Goal: Use online tool/utility: Utilize a website feature to perform a specific function

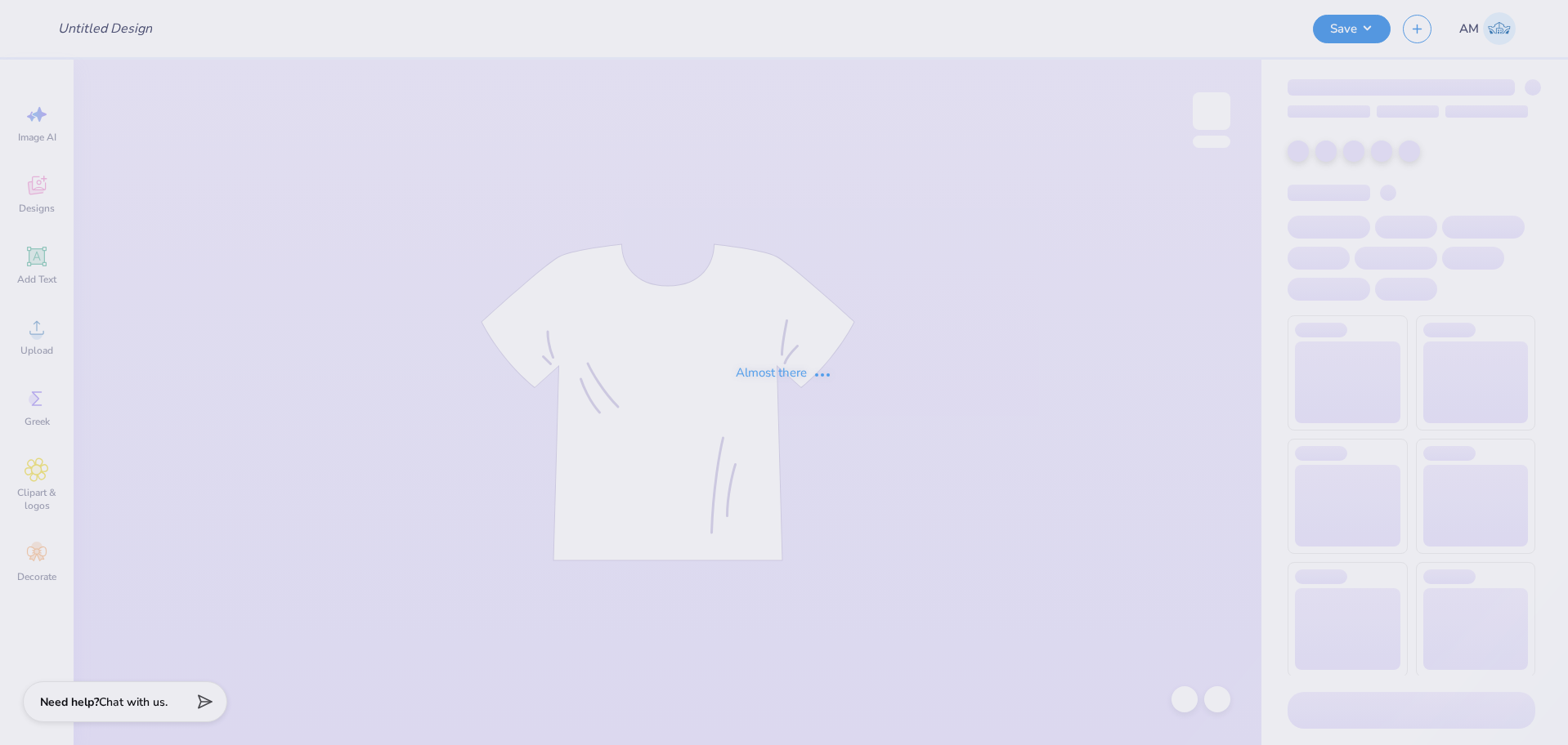
type input "sprite dates"
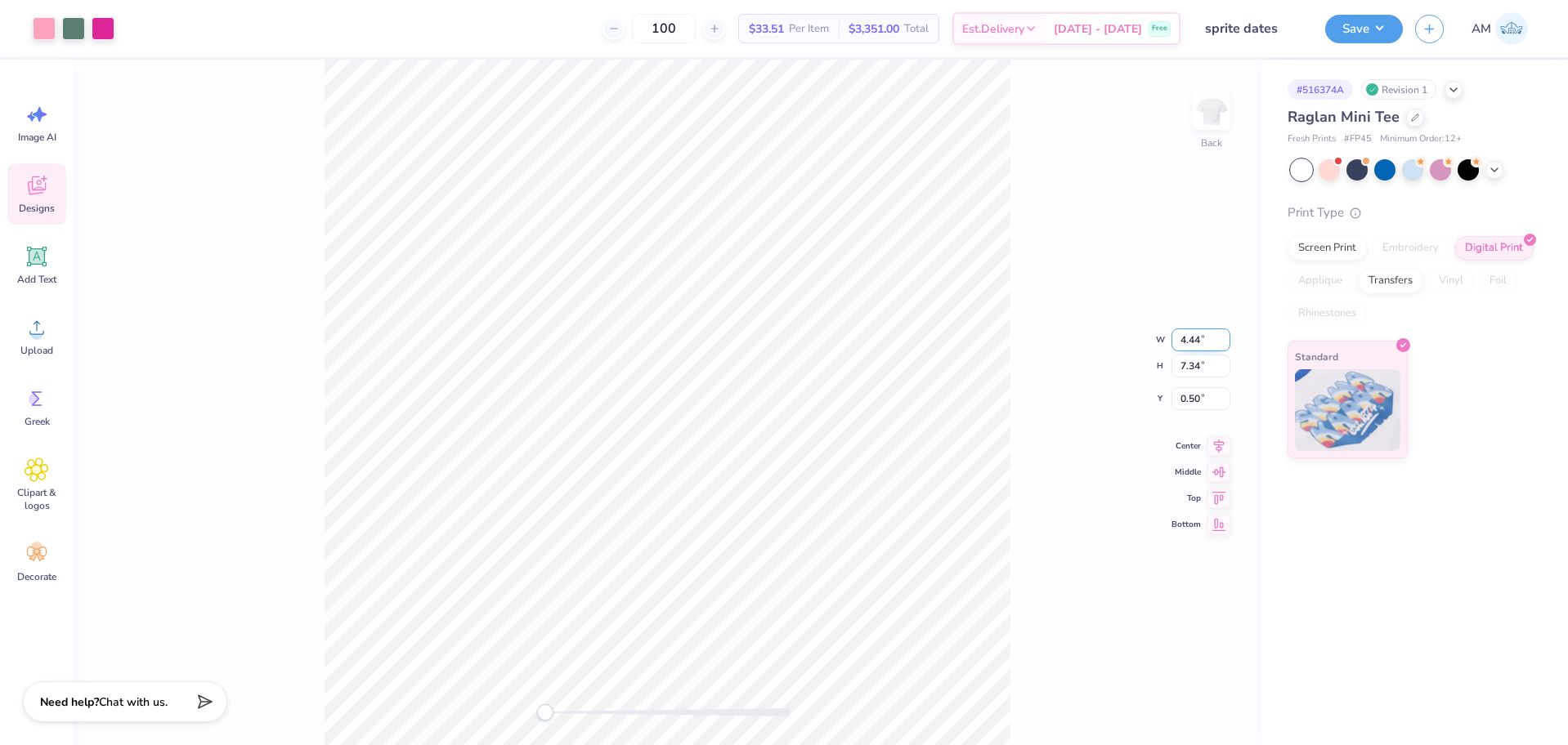
click at [1190, 340] on input "4.44" at bounding box center [1201, 340] width 59 height 23
type input "4.4"
click at [1191, 385] on input "0.57" at bounding box center [1201, 385] width 59 height 23
type input "3"
click at [1225, 434] on icon at bounding box center [1219, 431] width 23 height 19
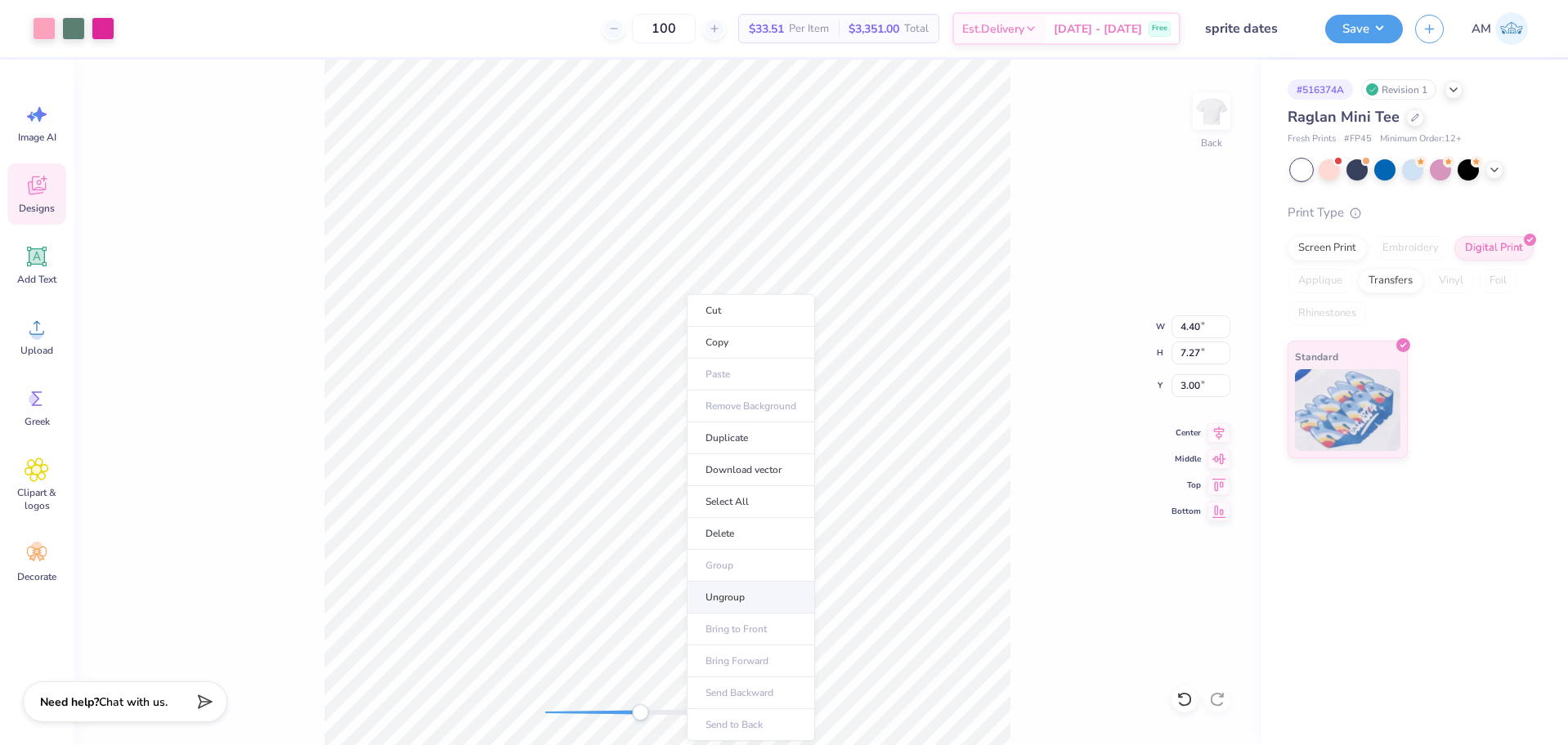
click at [718, 599] on li "Ungroup" at bounding box center [751, 598] width 129 height 32
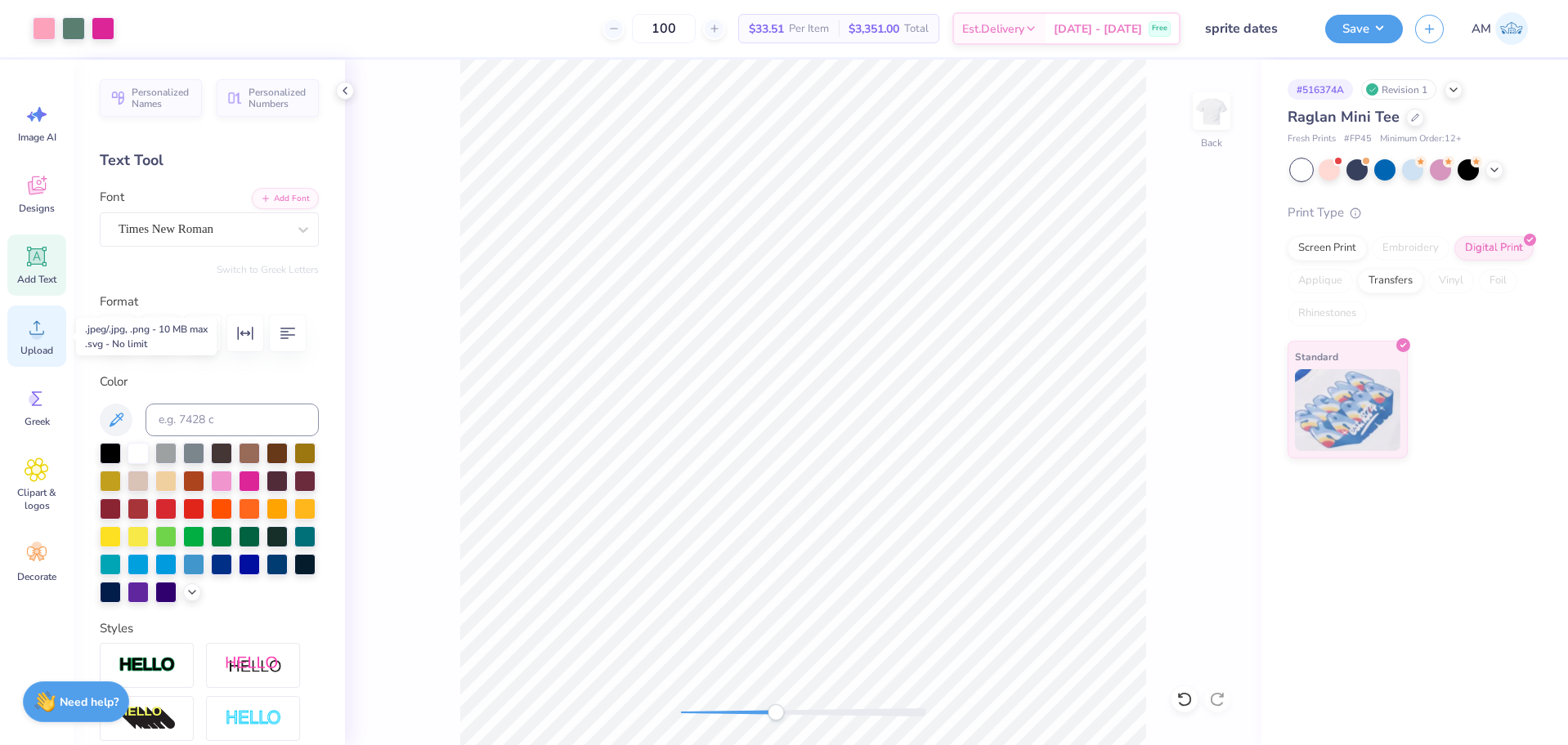
click at [38, 331] on circle at bounding box center [36, 334] width 12 height 12
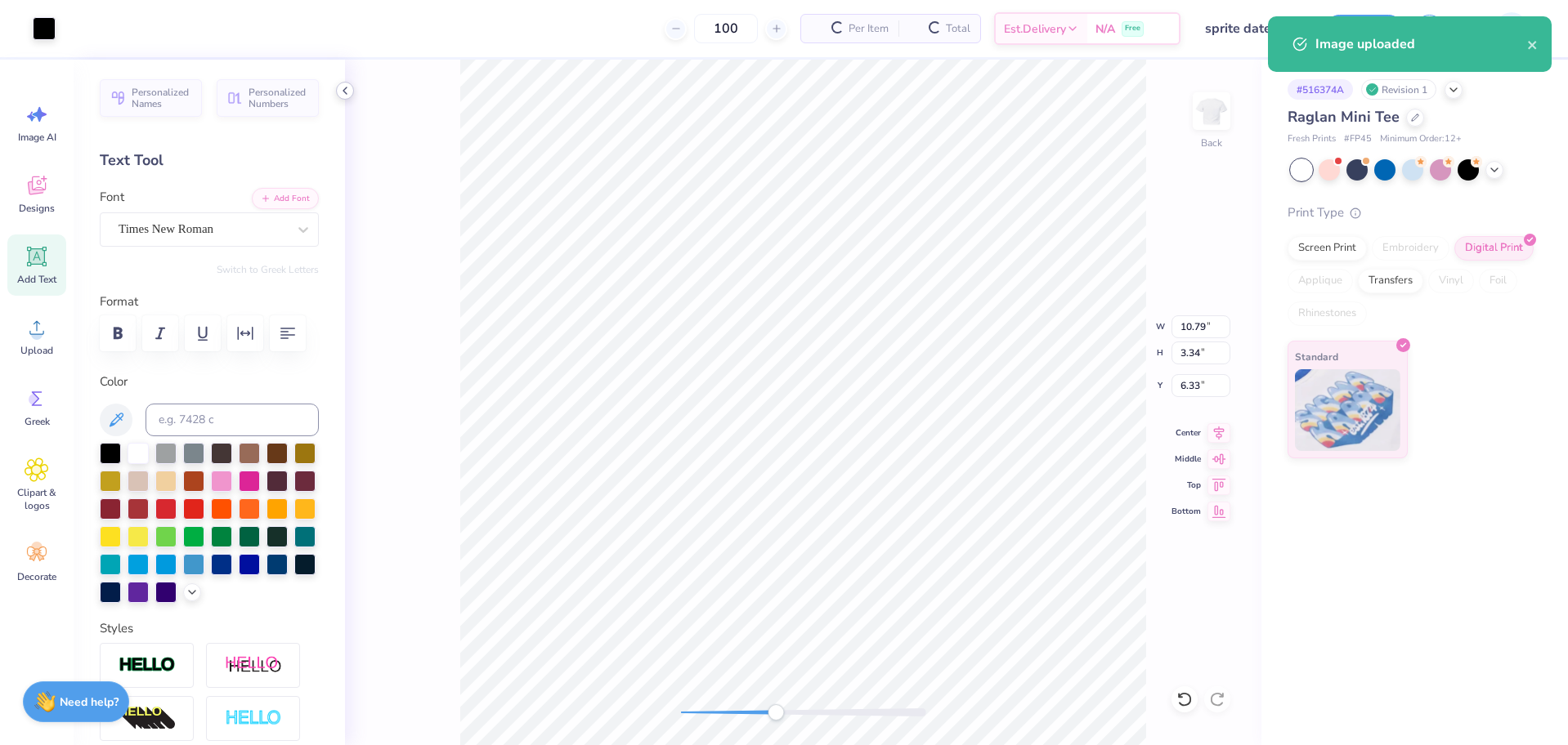
click at [339, 90] on icon at bounding box center [345, 90] width 13 height 13
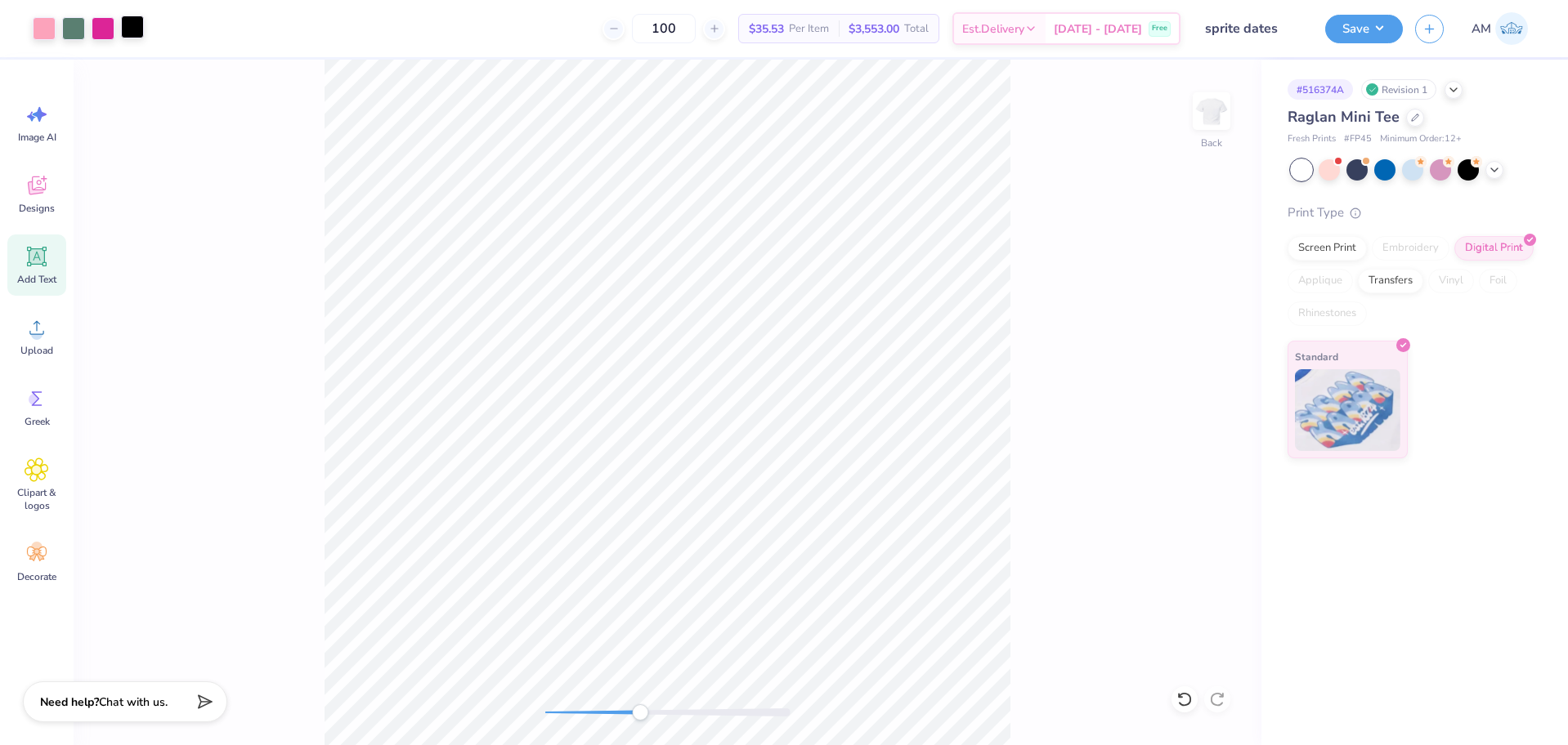
click at [136, 27] on div at bounding box center [132, 27] width 23 height 23
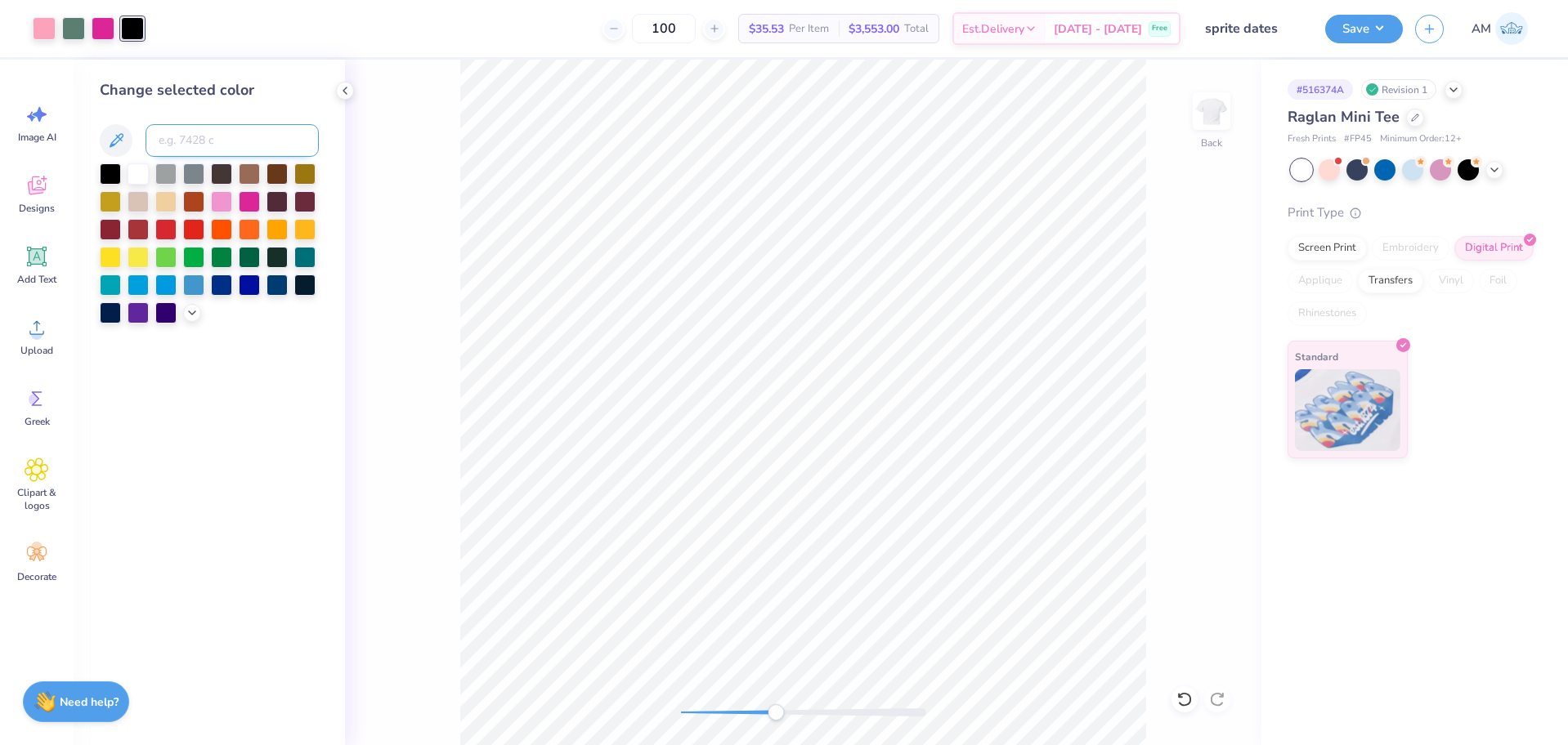
click at [201, 136] on input at bounding box center [232, 140] width 174 height 33
type input "pink"
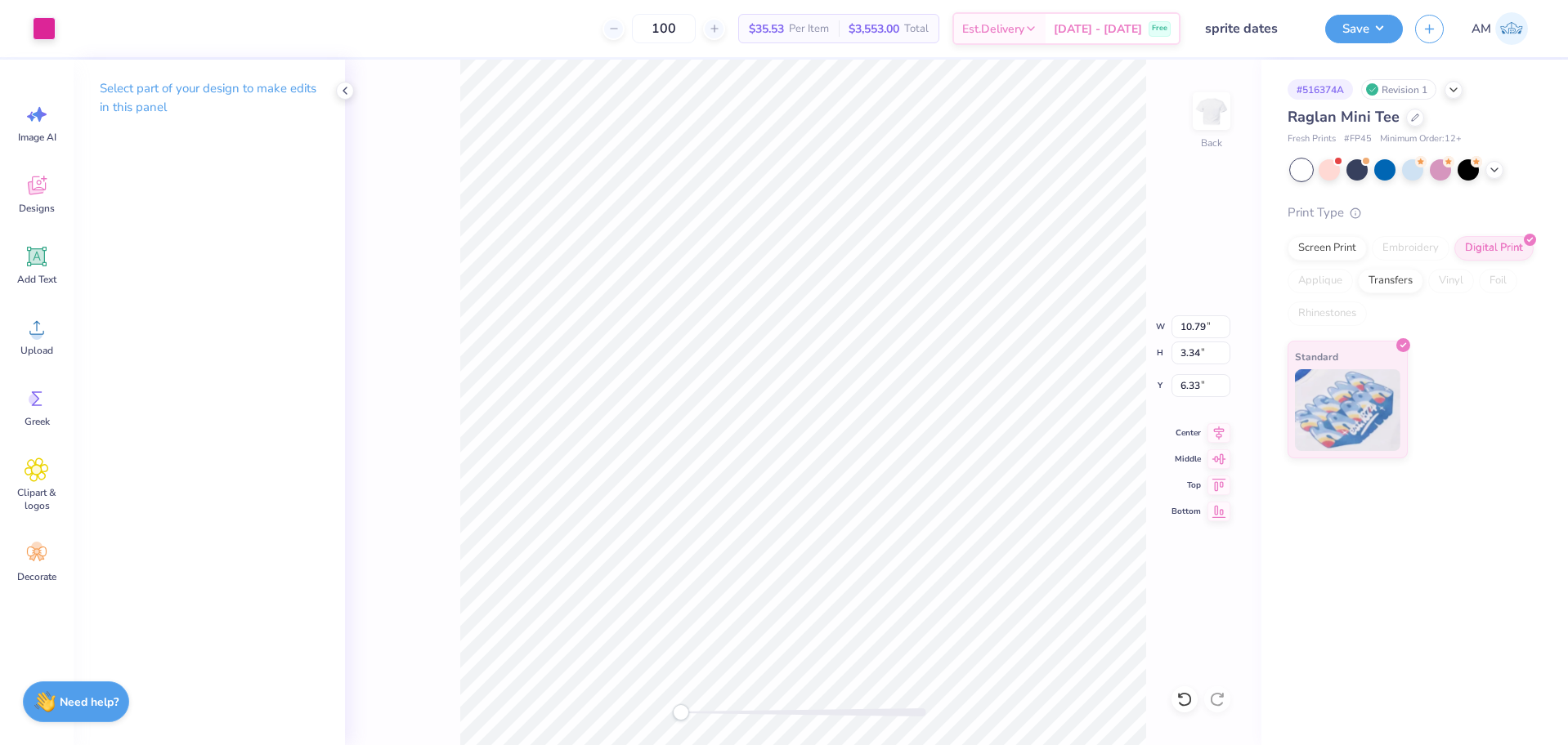
click at [665, 724] on div "Back W 10.79 10.79 " H 3.34 3.34 " Y 6.33 6.33 " Center Middle Top Bottom" at bounding box center [803, 402] width 917 height 686
drag, startPoint x: 925, startPoint y: 718, endPoint x: 681, endPoint y: 710, distance: 244.1
click at [716, 710] on div "Accessibility label" at bounding box center [724, 712] width 16 height 16
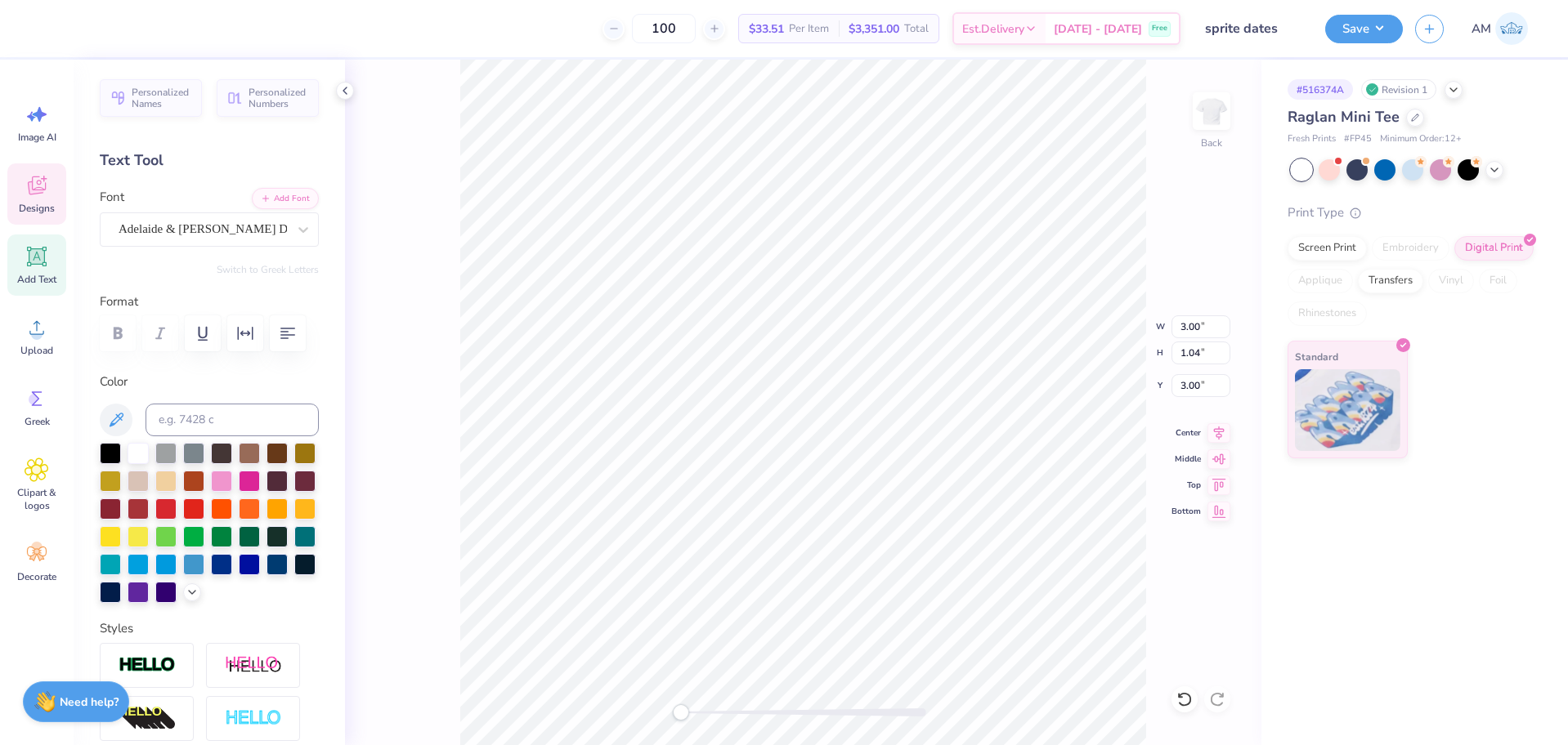
click at [652, 728] on div "Back W 3.00 3.00 " H 1.04 1.04 " Y 3.00 3.00 " Center Middle Top Bottom" at bounding box center [803, 402] width 917 height 686
click at [870, 562] on li "Group" at bounding box center [896, 566] width 129 height 32
click at [884, 462] on li "Download vector" at bounding box center [872, 470] width 129 height 32
click at [1369, 26] on button "Save" at bounding box center [1364, 27] width 78 height 28
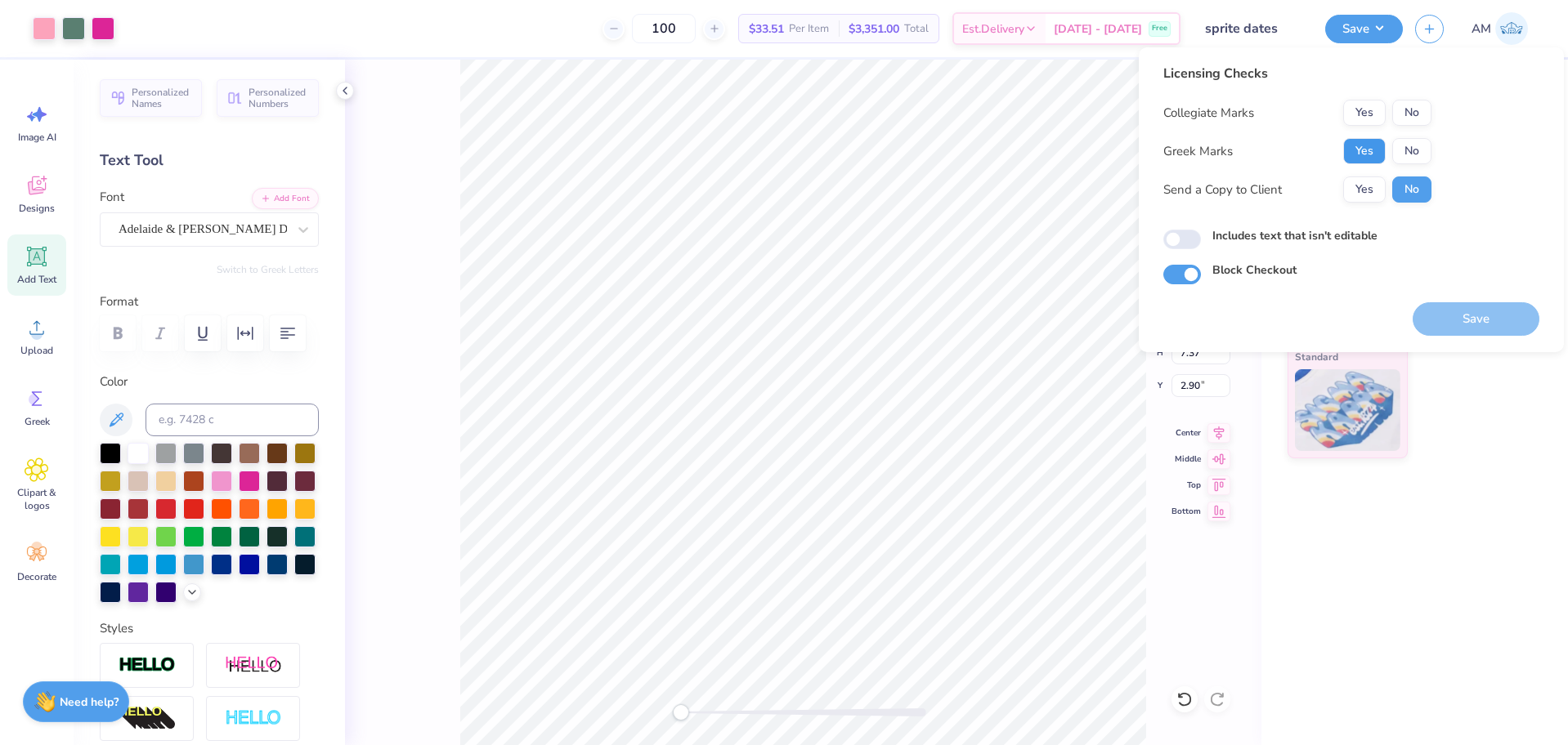
click at [1363, 152] on button "Yes" at bounding box center [1364, 151] width 43 height 27
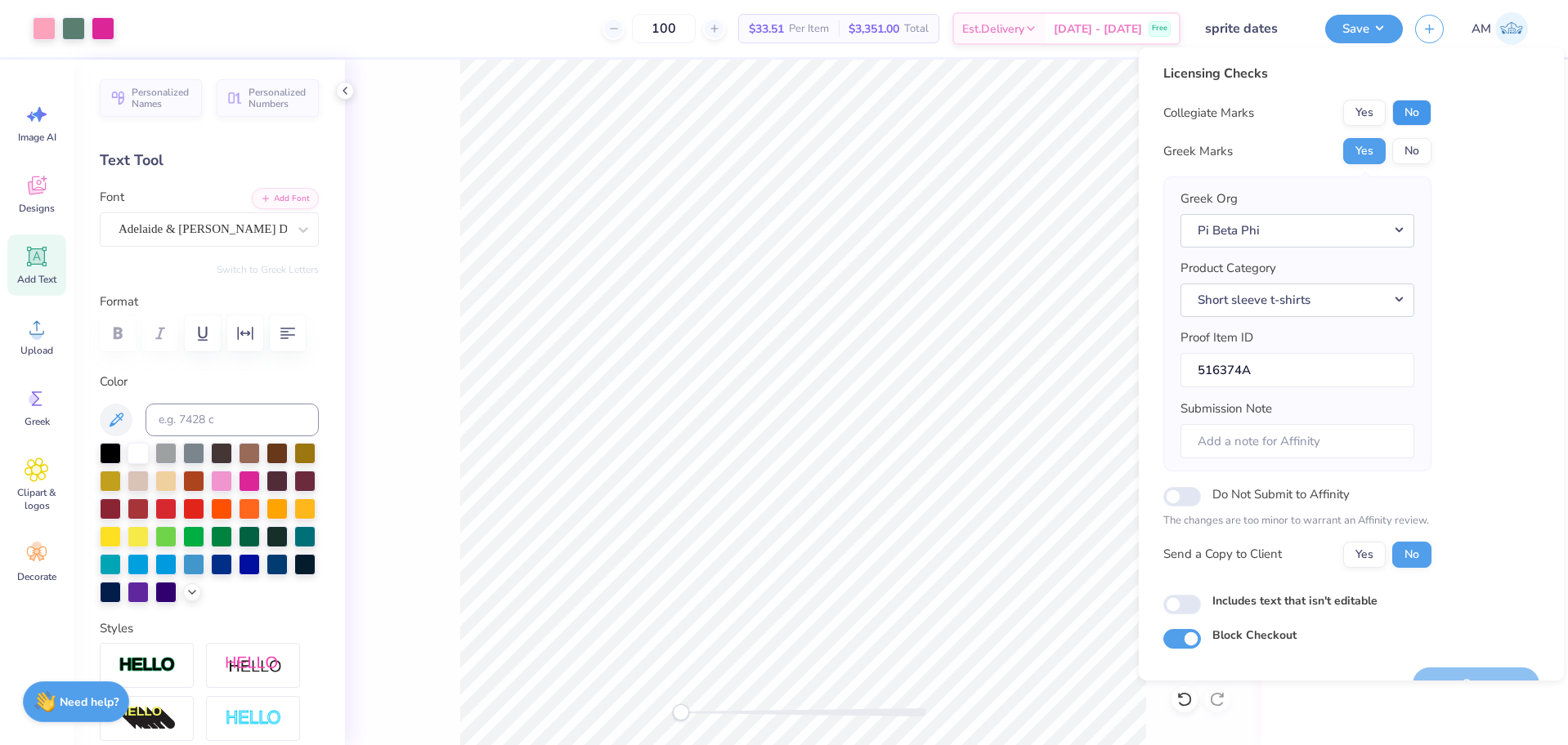
click at [1414, 113] on button "No" at bounding box center [1412, 113] width 39 height 27
click at [1375, 564] on button "Yes" at bounding box center [1364, 555] width 43 height 27
click at [344, 92] on icon at bounding box center [345, 90] width 13 height 13
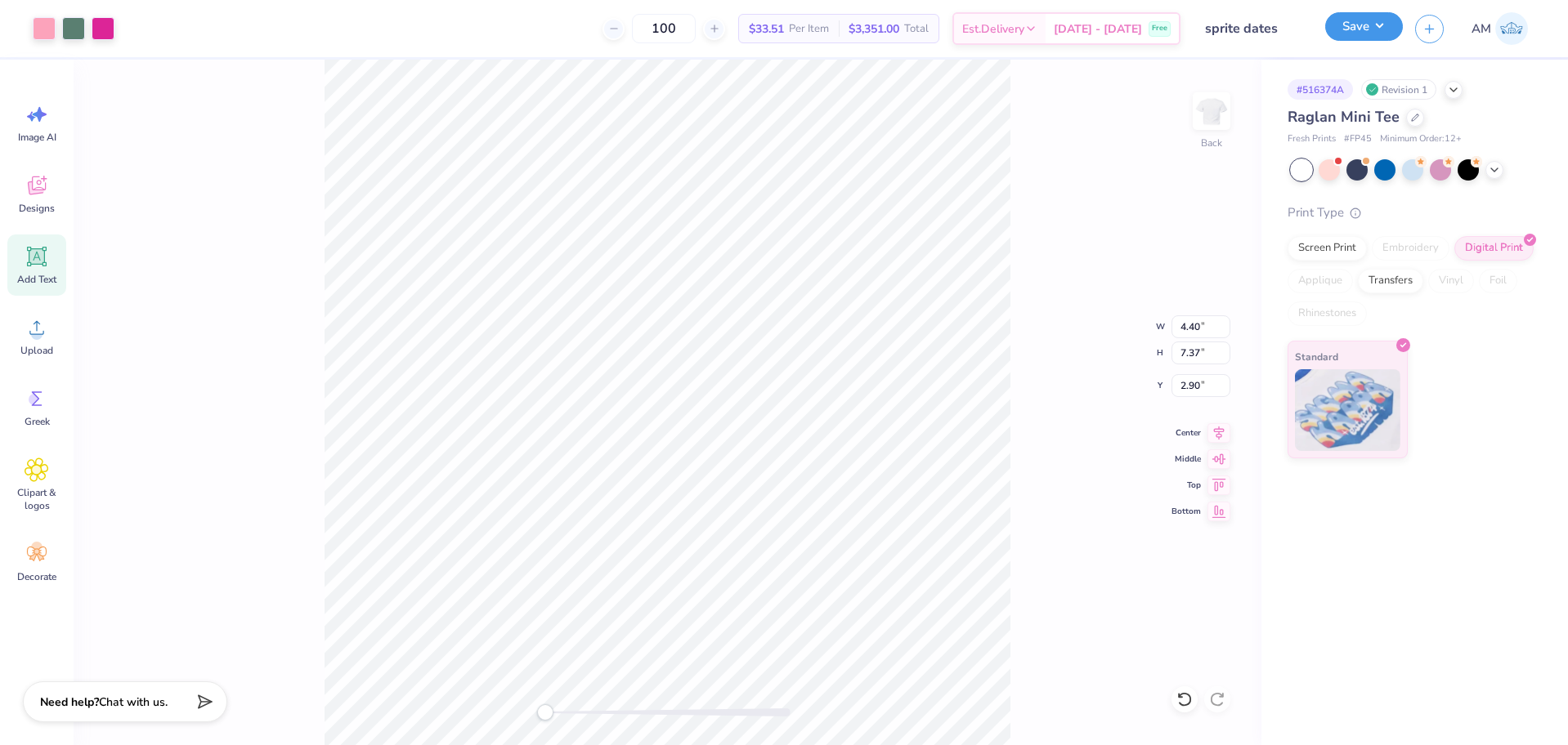
click at [1362, 27] on button "Save" at bounding box center [1364, 27] width 78 height 28
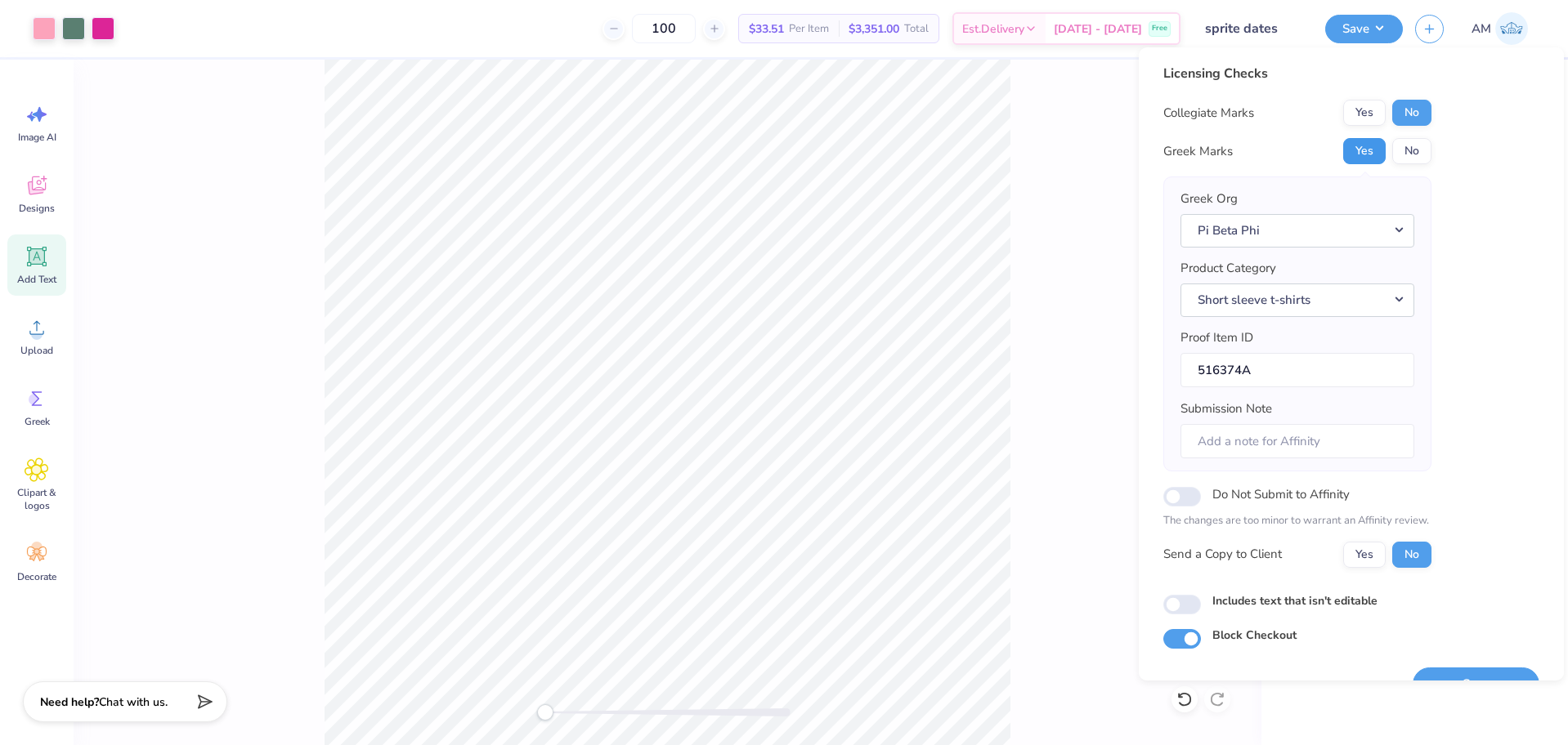
click at [1366, 144] on button "Yes" at bounding box center [1364, 151] width 43 height 27
click at [1414, 115] on button "No" at bounding box center [1412, 113] width 39 height 27
click at [1353, 555] on button "Yes" at bounding box center [1364, 555] width 43 height 27
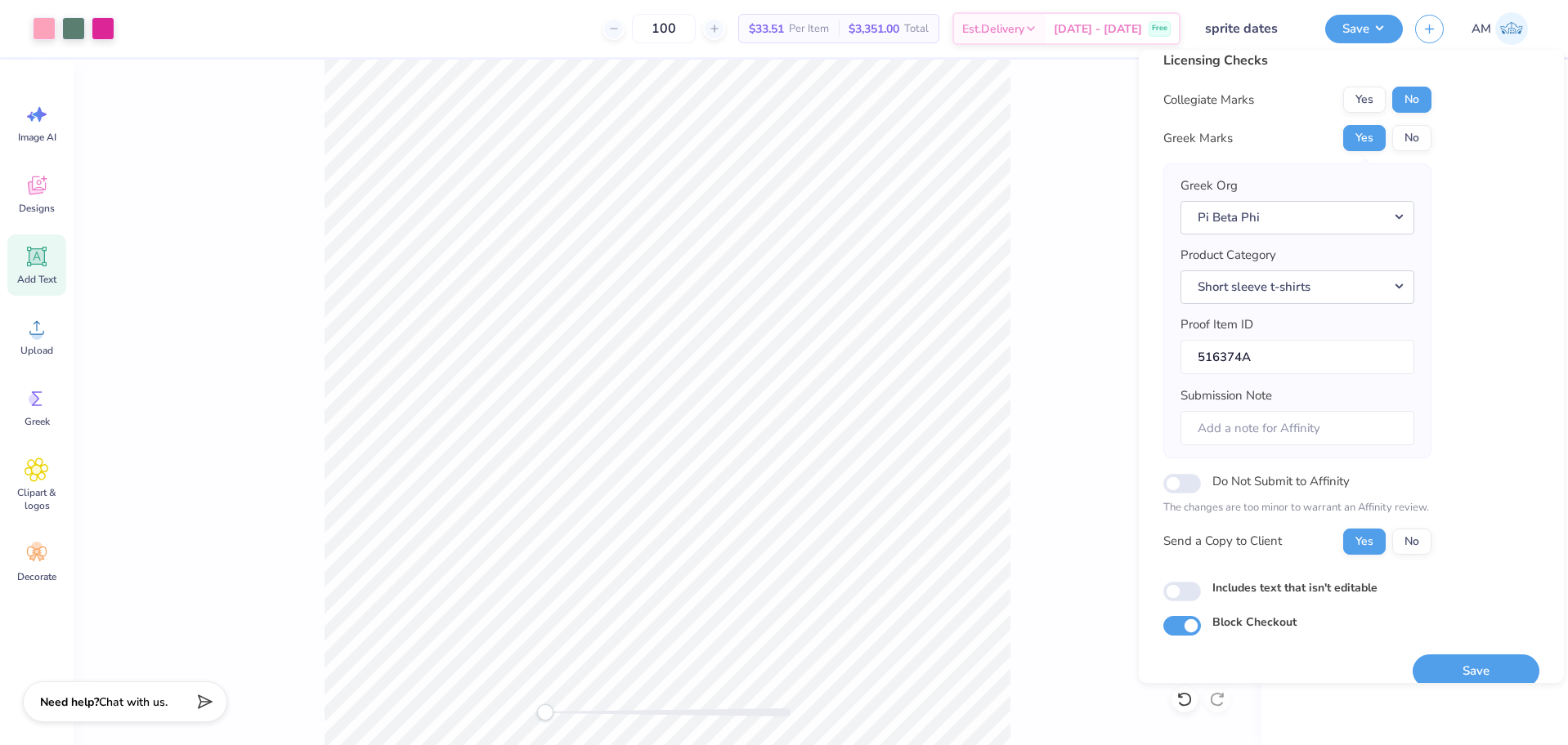
scroll to position [36, 0]
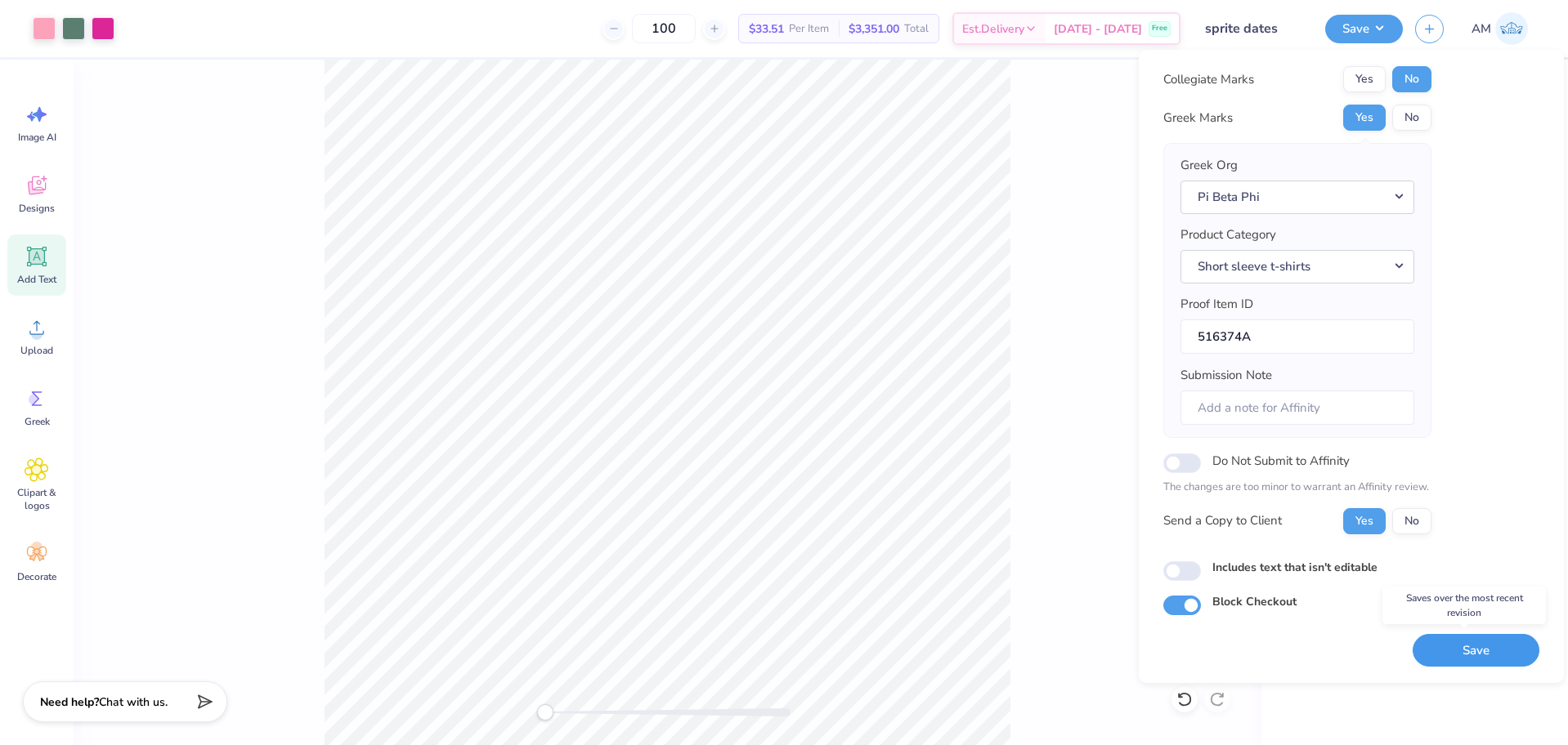
click at [1461, 652] on button "Save" at bounding box center [1476, 651] width 127 height 34
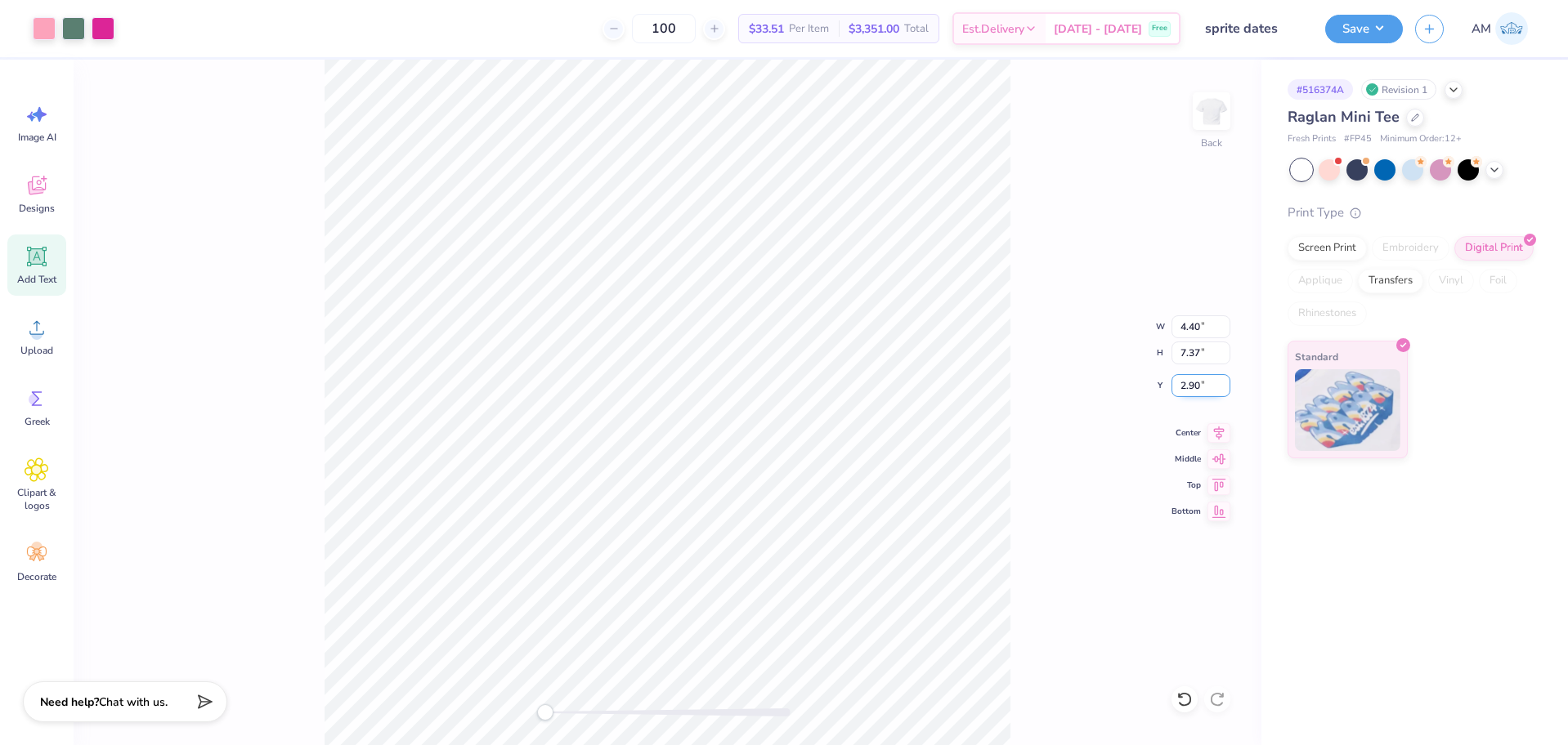
click at [1191, 381] on input "2.90" at bounding box center [1201, 385] width 59 height 23
type input "3"
click at [1372, 33] on button "Save" at bounding box center [1364, 27] width 78 height 28
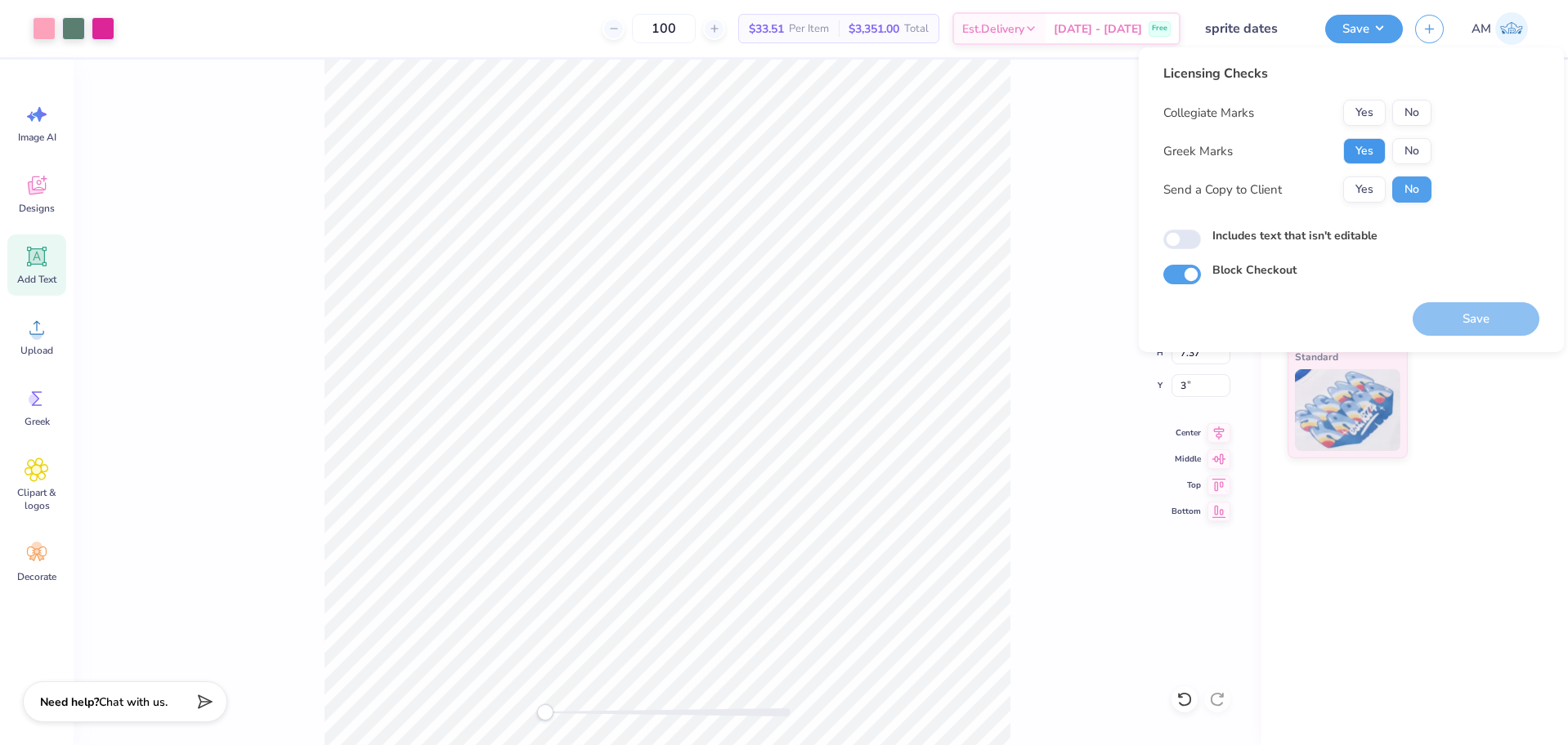
click at [1367, 152] on button "Yes" at bounding box center [1364, 151] width 43 height 27
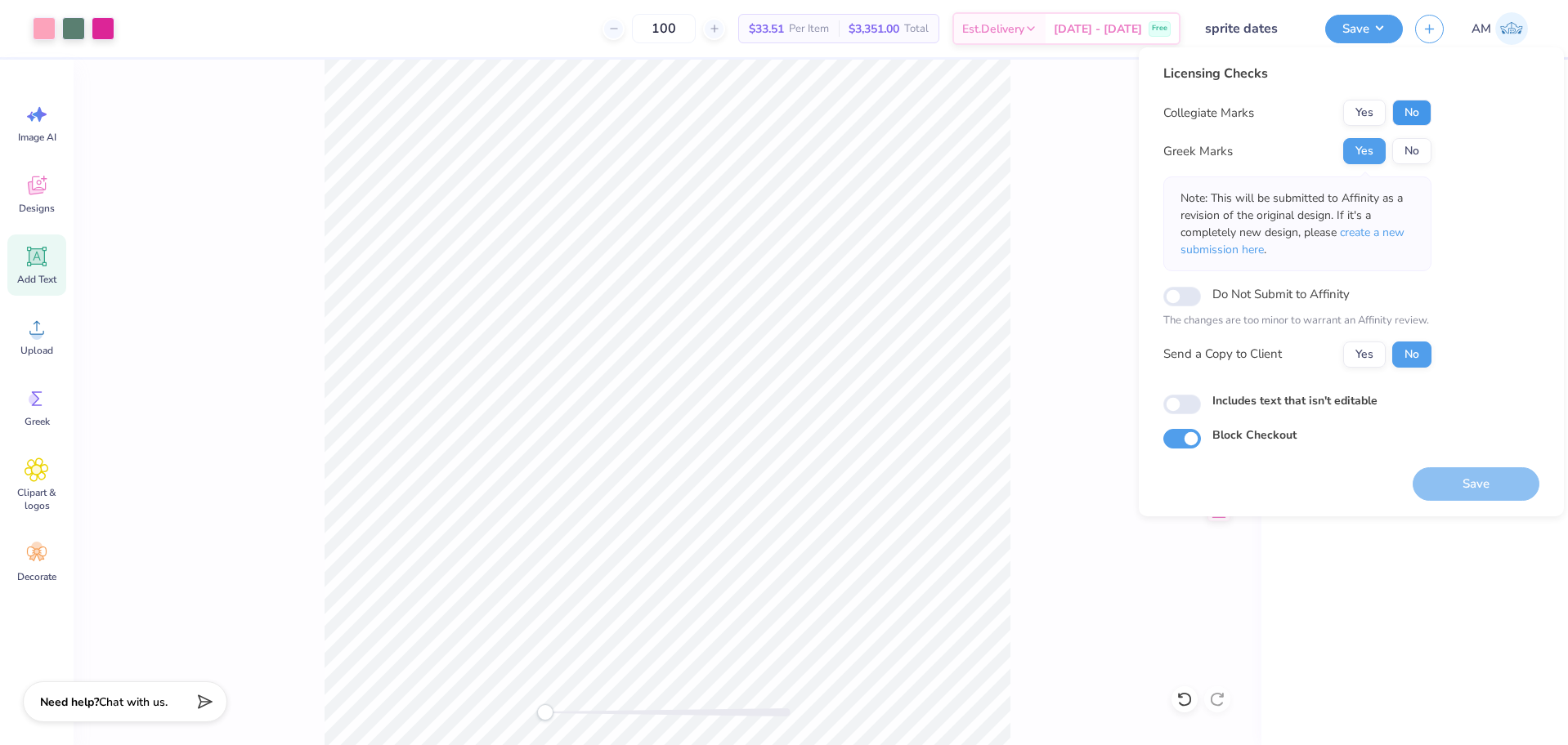
click at [1412, 111] on button "No" at bounding box center [1412, 113] width 39 height 27
click at [1361, 353] on button "Yes" at bounding box center [1364, 354] width 43 height 27
click at [1367, 353] on button "Yes" at bounding box center [1364, 354] width 43 height 27
click at [1369, 148] on button "Yes" at bounding box center [1364, 151] width 43 height 27
click at [1412, 117] on button "No" at bounding box center [1412, 113] width 39 height 27
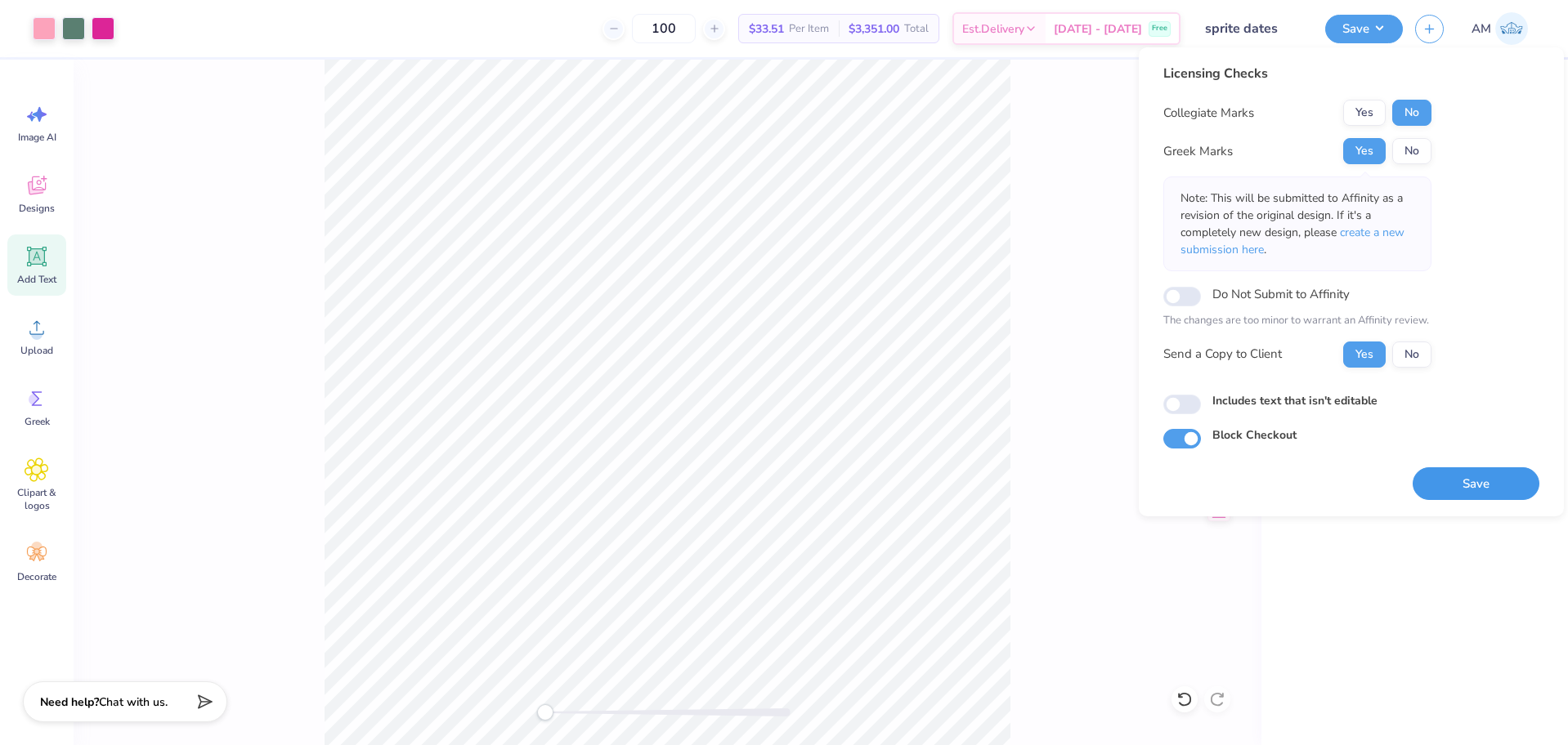
click at [1470, 492] on button "Save" at bounding box center [1476, 485] width 127 height 34
